Goal: Check status: Check status

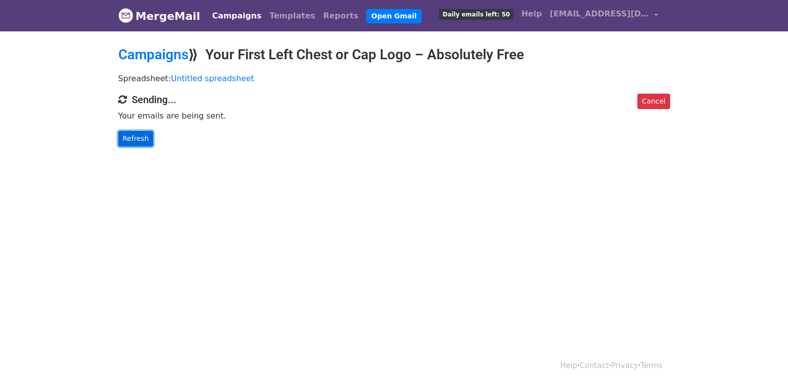
click at [125, 138] on link "Refresh" at bounding box center [135, 138] width 35 height 15
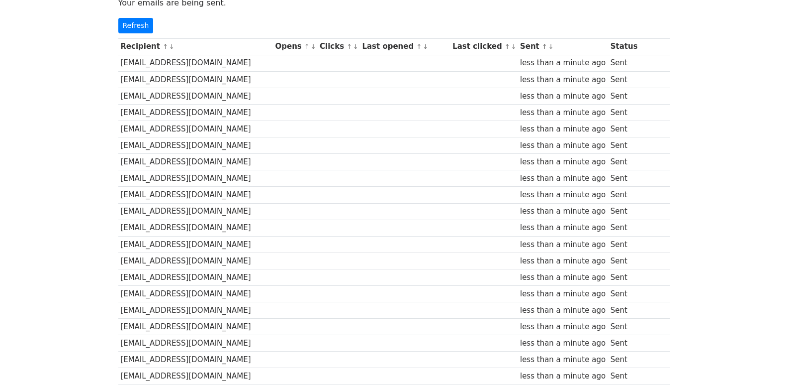
scroll to position [35, 0]
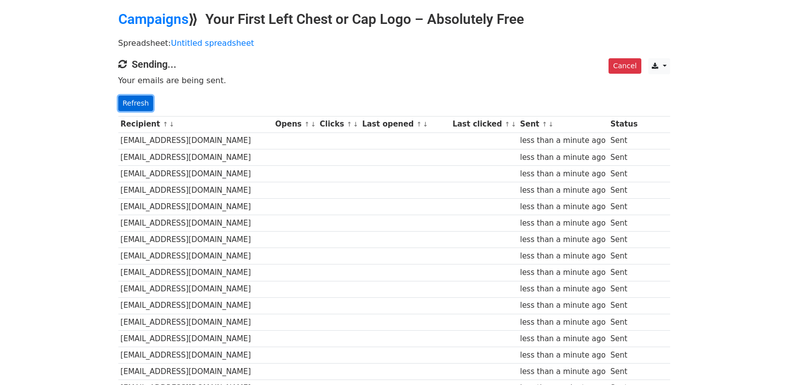
click at [133, 104] on link "Refresh" at bounding box center [135, 103] width 35 height 15
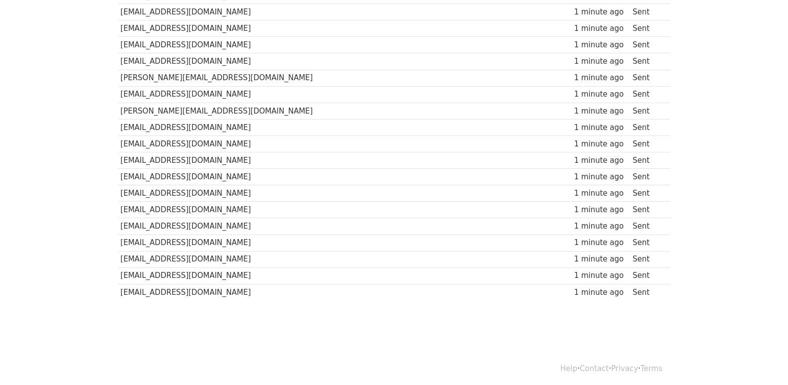
scroll to position [692, 0]
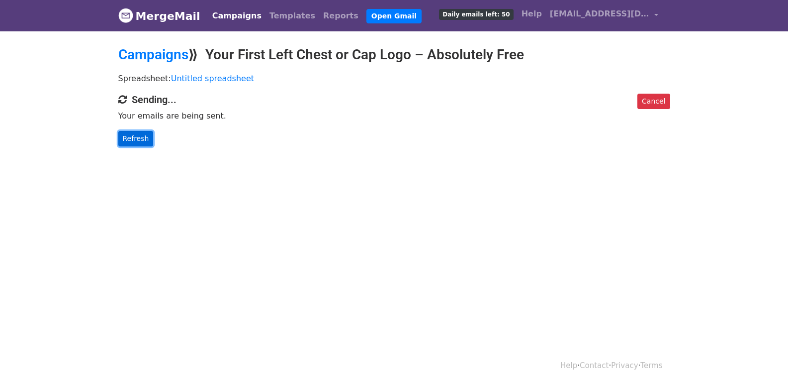
click at [130, 133] on link "Refresh" at bounding box center [135, 138] width 35 height 15
